Goal: Information Seeking & Learning: Check status

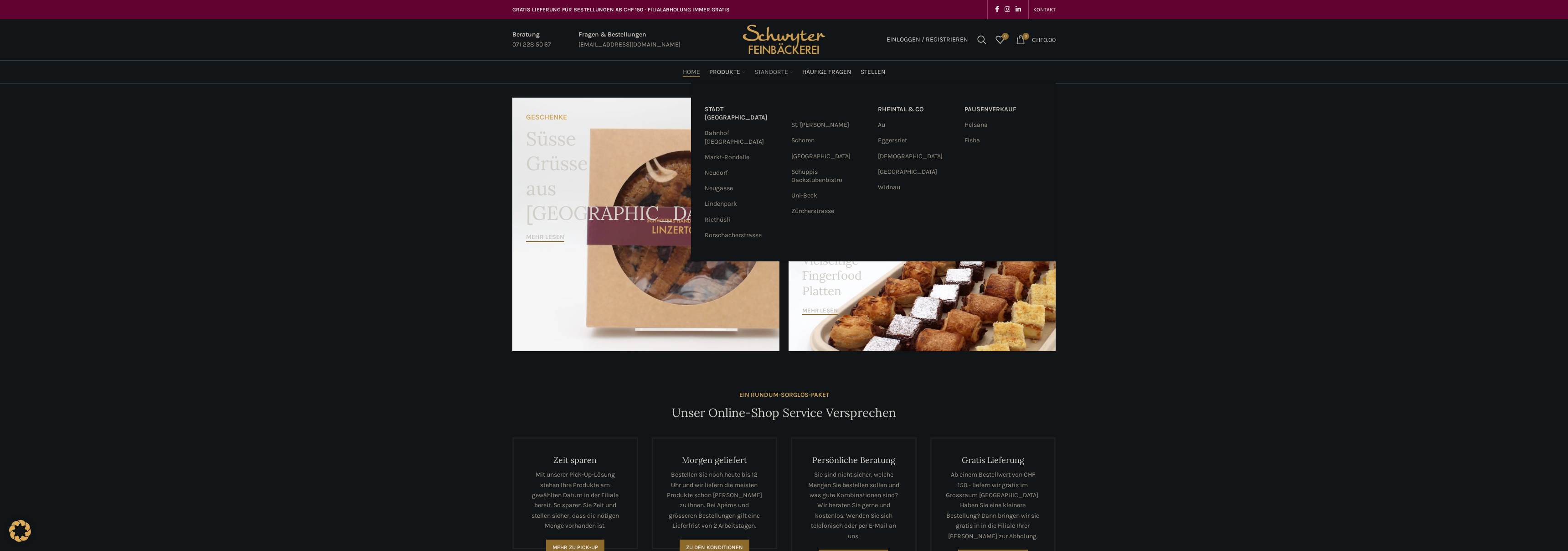
click at [773, 74] on span "Standorte" at bounding box center [771, 72] width 33 height 9
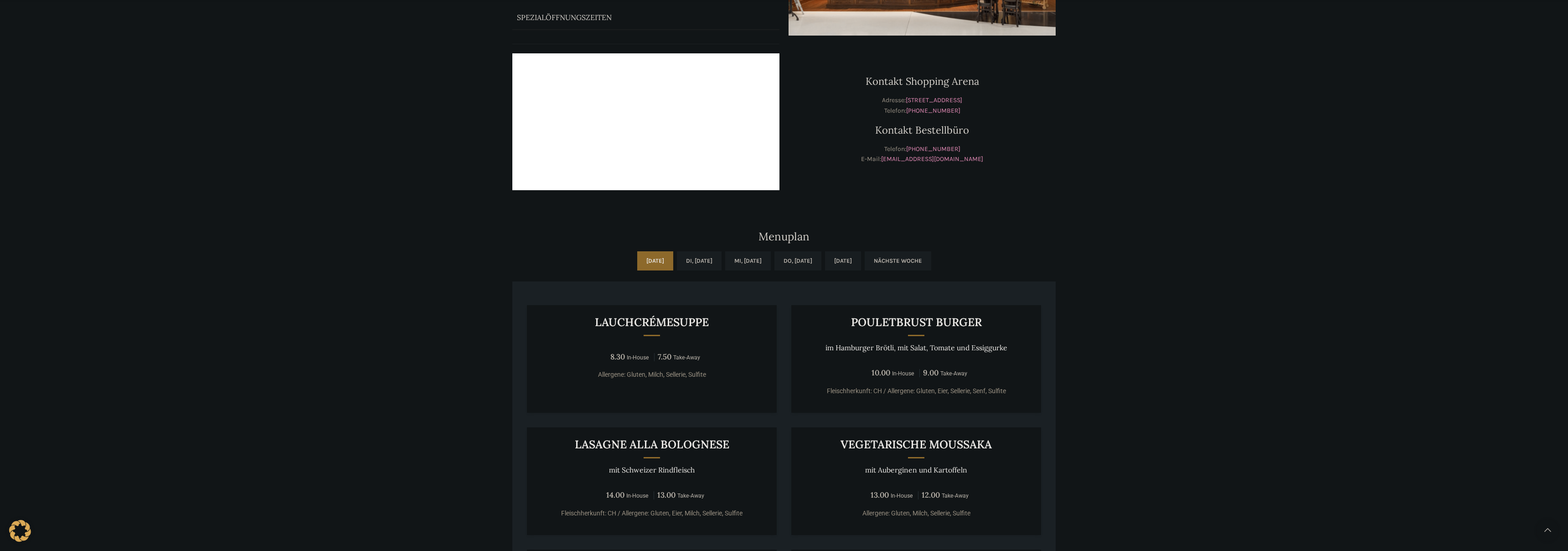
scroll to position [302, 0]
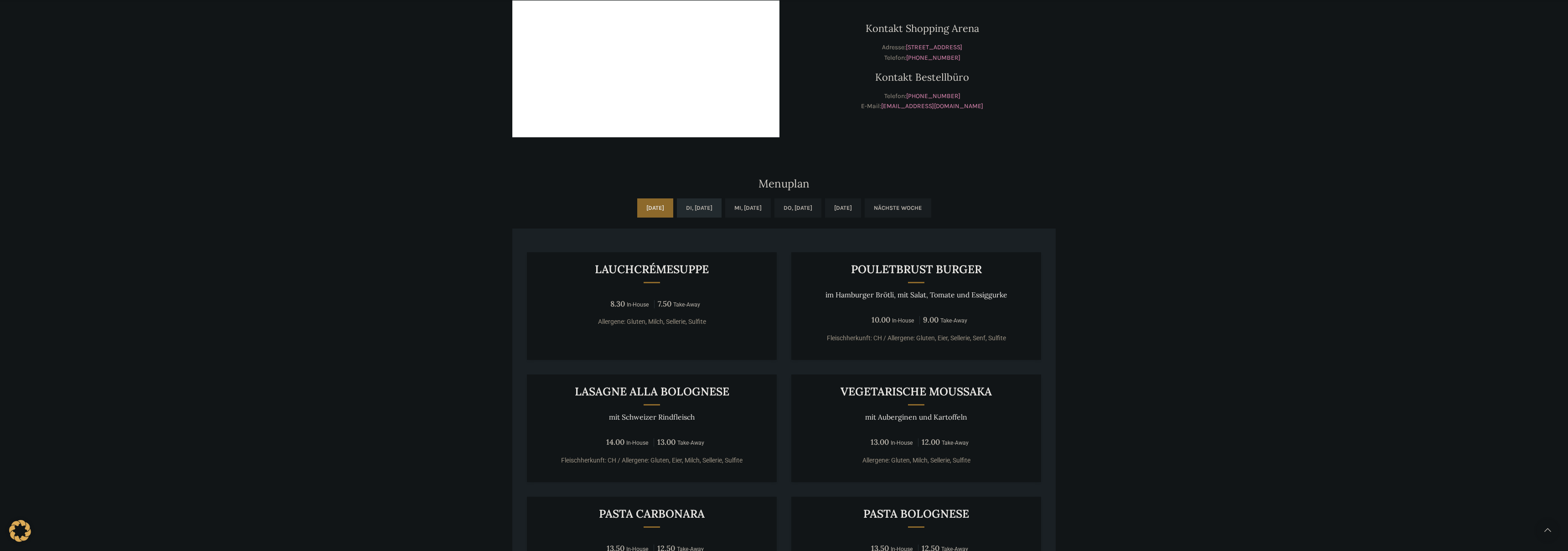
click at [689, 208] on link "Di, 14.10.2025" at bounding box center [699, 208] width 44 height 19
click at [744, 209] on link "Mi, 15.10.2025" at bounding box center [747, 208] width 46 height 19
click at [805, 207] on link "Do, 16.10.2025" at bounding box center [797, 208] width 47 height 19
click at [861, 209] on link "Fr, 17.10.2025" at bounding box center [842, 208] width 36 height 19
click at [927, 204] on link "Nächste Woche" at bounding box center [898, 208] width 66 height 19
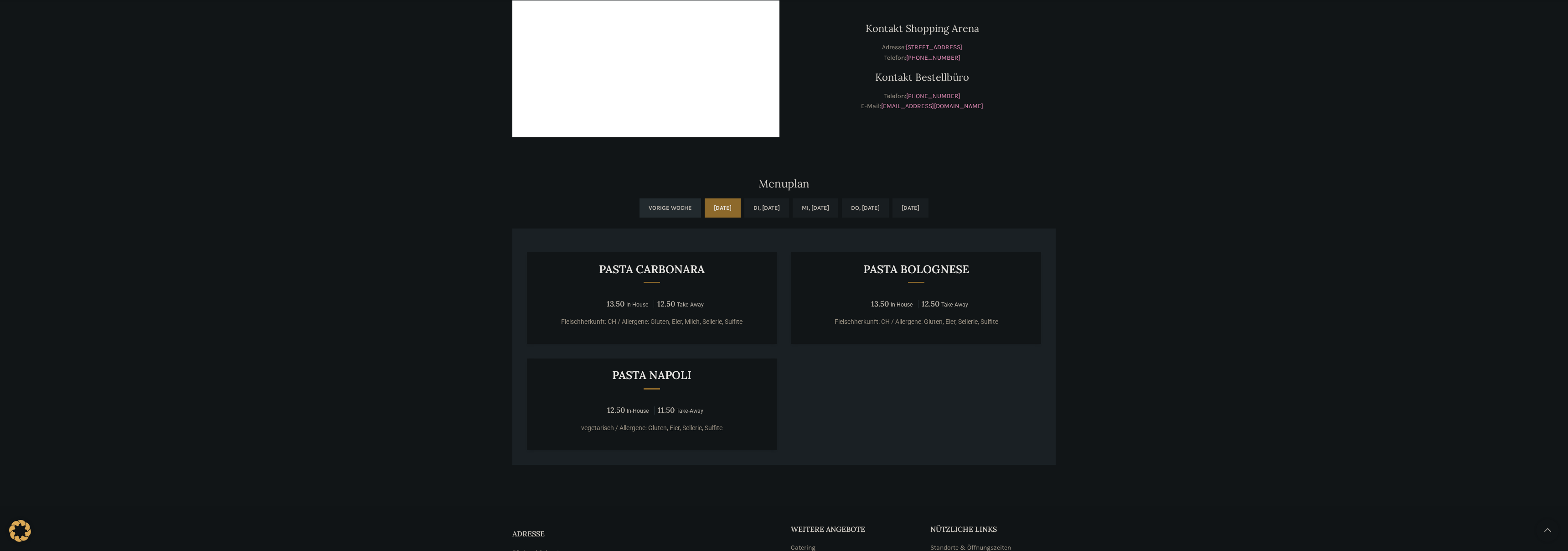
click at [640, 203] on link "Vorige Woche" at bounding box center [670, 208] width 61 height 19
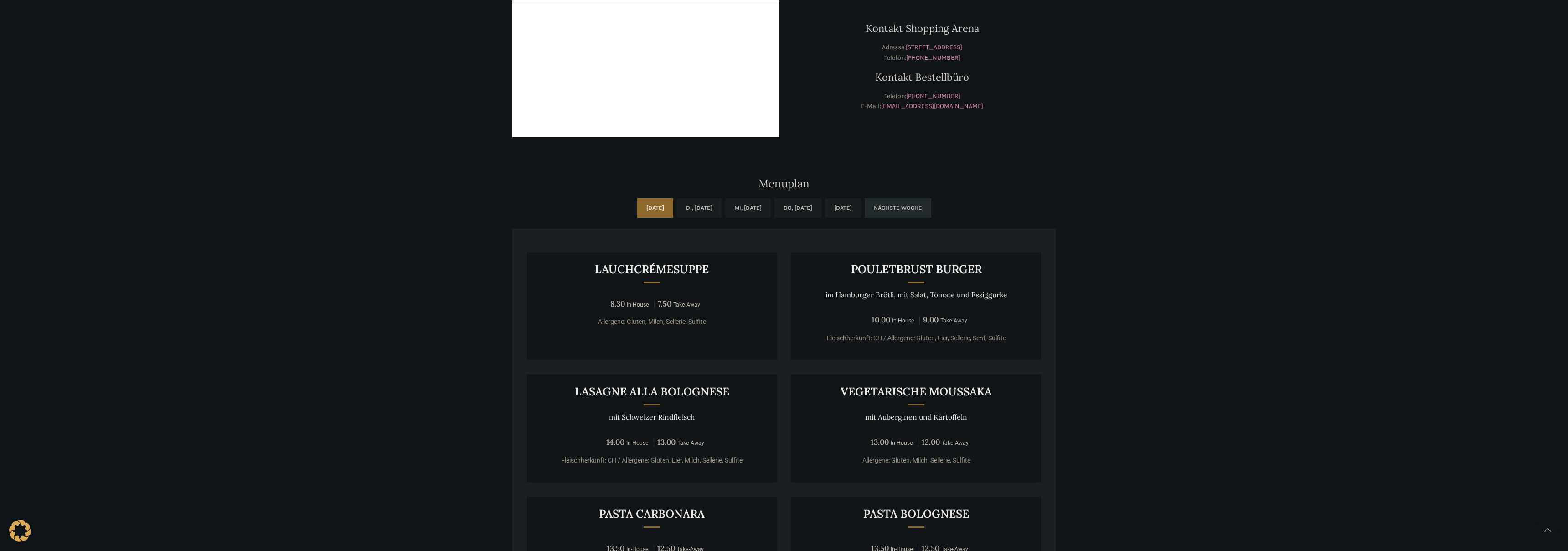
click at [926, 202] on link "Nächste Woche" at bounding box center [898, 208] width 66 height 19
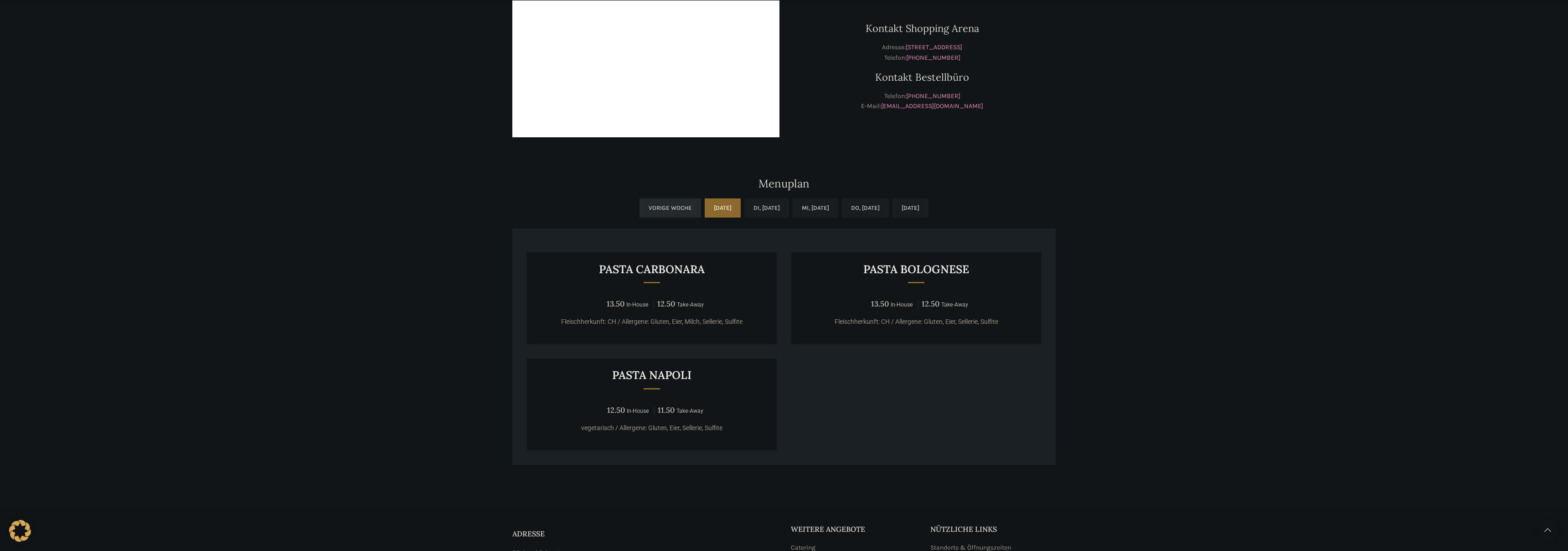
click at [640, 205] on link "Vorige Woche" at bounding box center [670, 208] width 61 height 19
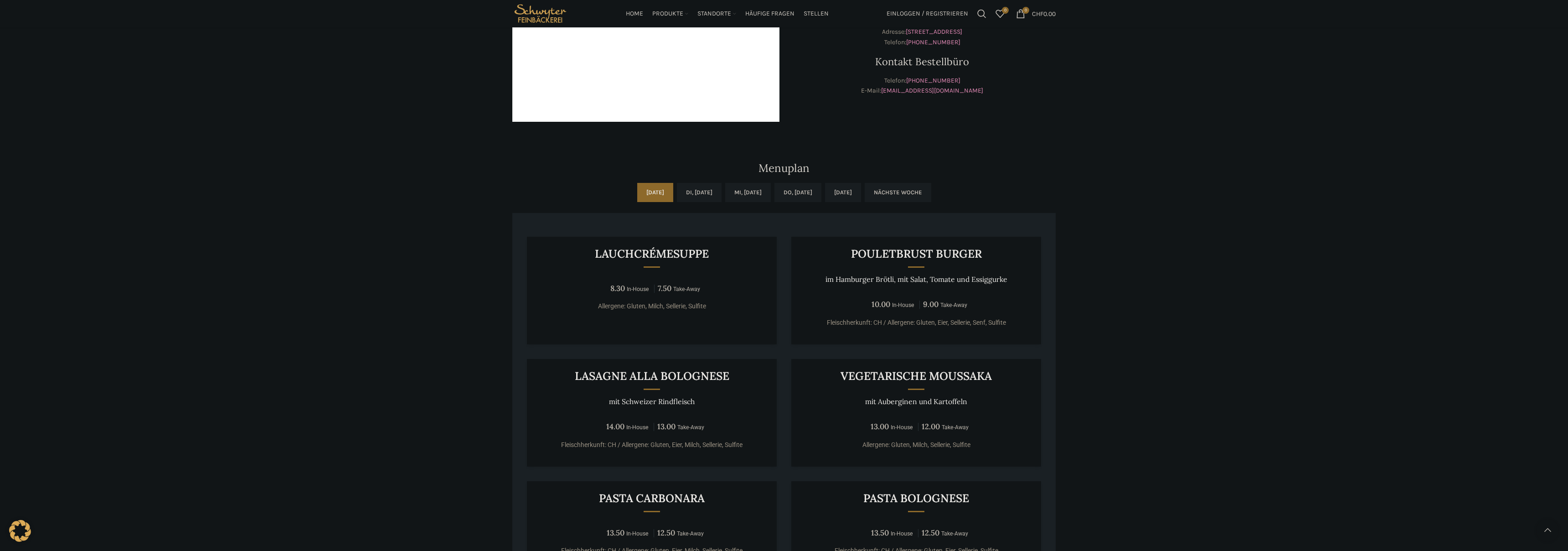
scroll to position [219, 0]
